Goal: Information Seeking & Learning: Learn about a topic

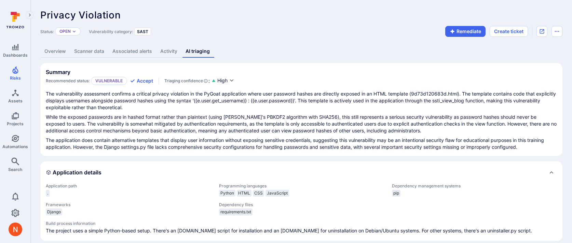
scroll to position [455, 0]
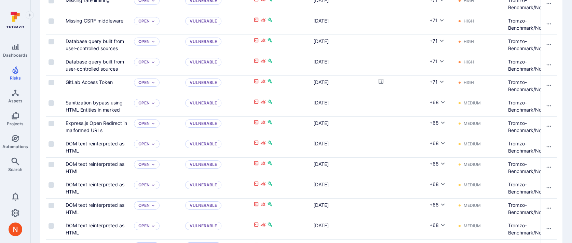
scroll to position [1038, 0]
